Goal: Task Accomplishment & Management: Complete application form

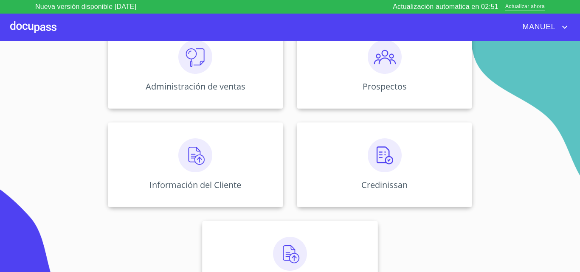
scroll to position [66, 0]
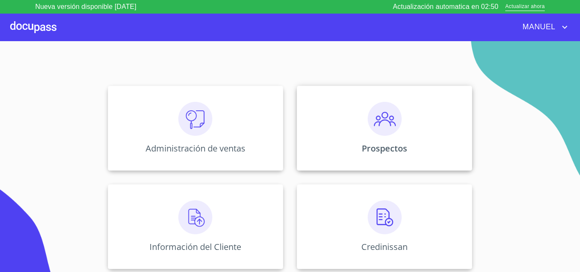
click at [390, 121] on img at bounding box center [385, 119] width 34 height 34
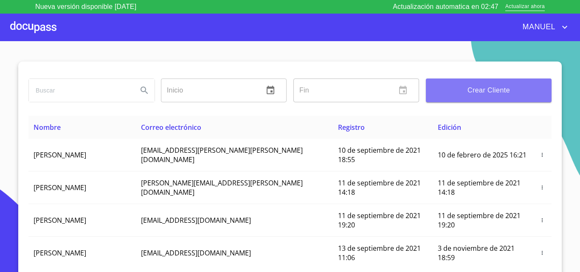
click at [459, 90] on span "Crear Cliente" at bounding box center [489, 91] width 112 height 12
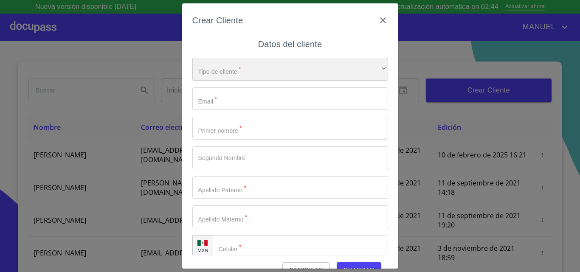
click at [245, 67] on div "​" at bounding box center [291, 69] width 196 height 23
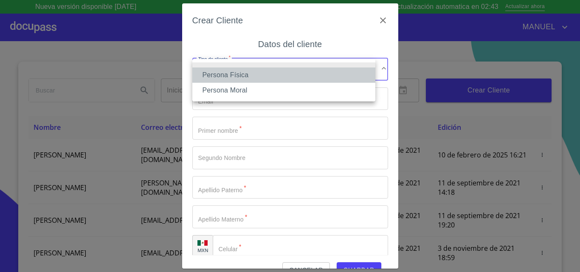
click at [239, 74] on li "Persona Física" at bounding box center [284, 75] width 183 height 15
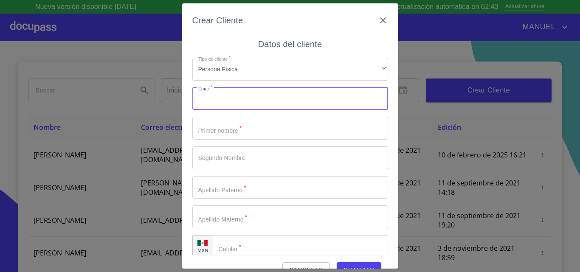
click at [217, 99] on input "Tipo de cliente   *" at bounding box center [291, 99] width 196 height 23
